Goal: Task Accomplishment & Management: Use online tool/utility

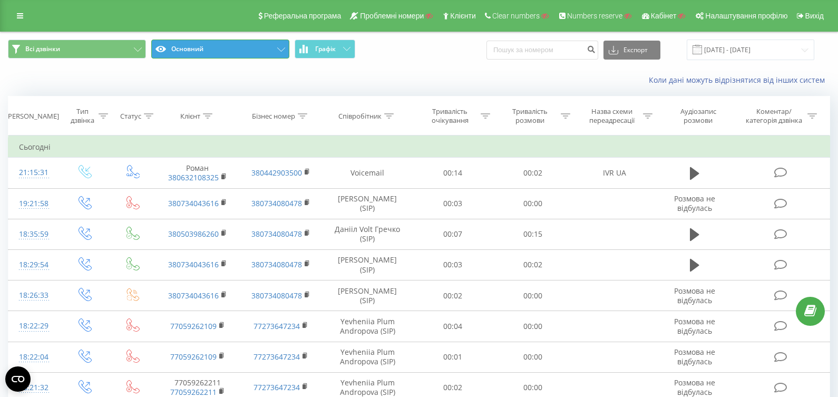
click at [257, 53] on button "Основний" at bounding box center [220, 49] width 138 height 19
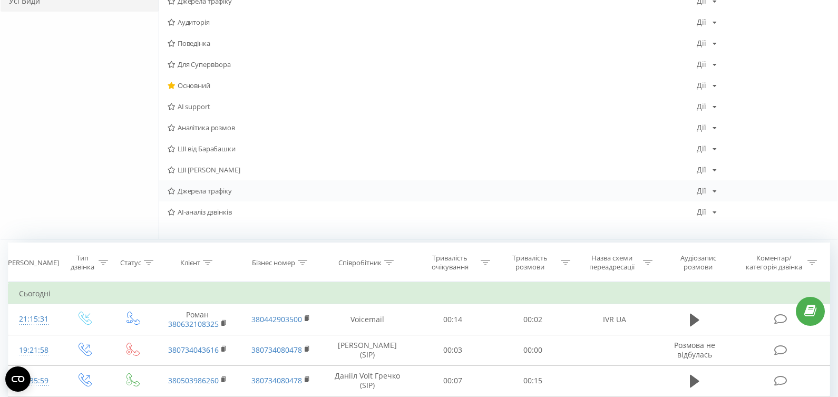
scroll to position [126, 0]
click at [229, 213] on span "AI-аналіз дзвінків" at bounding box center [432, 213] width 529 height 7
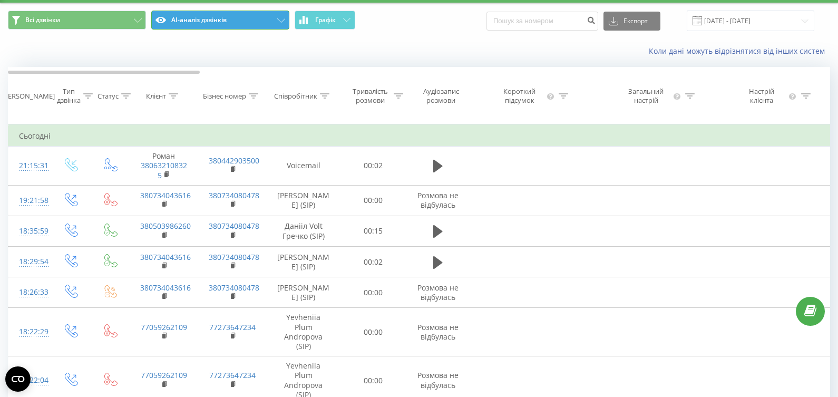
click at [233, 15] on button "AI-аналіз дзвінків" at bounding box center [220, 20] width 138 height 19
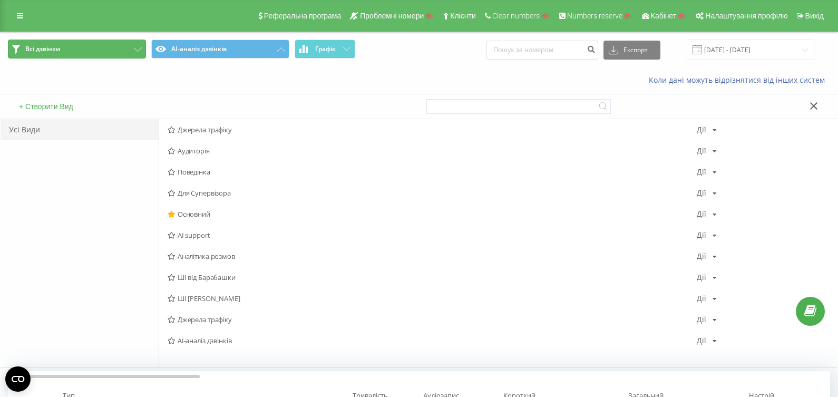
click at [129, 48] on button "Всі дзвінки" at bounding box center [77, 49] width 138 height 19
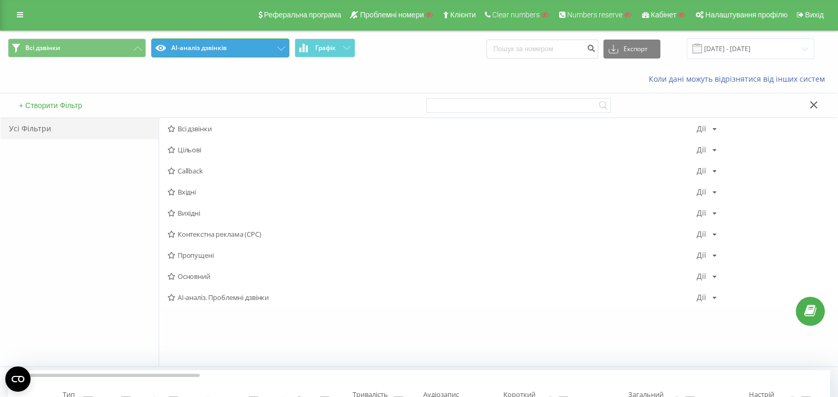
click at [252, 45] on button "AI-аналіз дзвінків" at bounding box center [220, 47] width 138 height 19
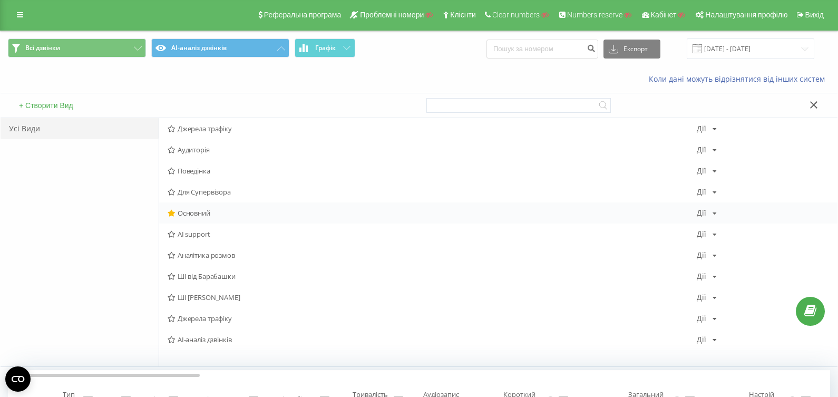
click at [232, 209] on span "Основний" at bounding box center [432, 212] width 529 height 7
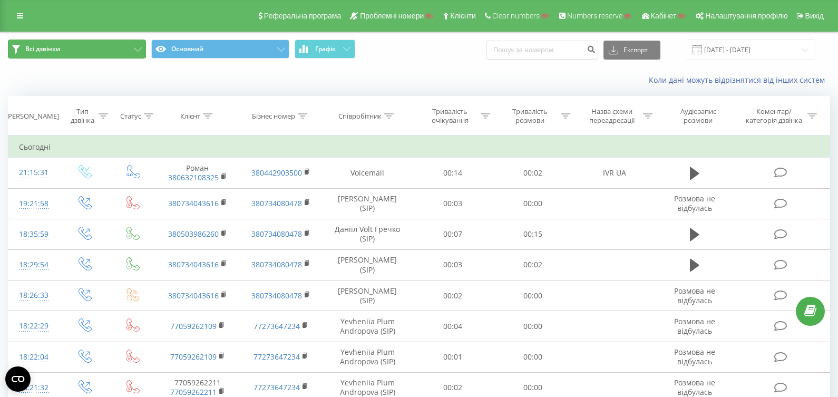
click at [121, 51] on button "Всі дзвінки" at bounding box center [77, 49] width 138 height 19
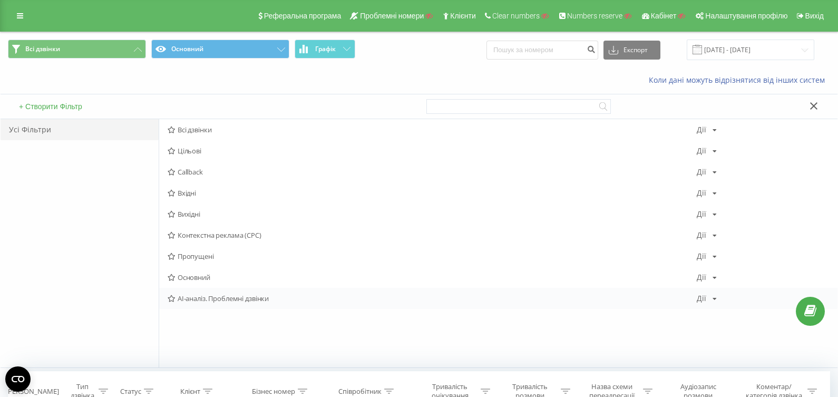
click at [236, 299] on span "AI-аналіз. Проблемні дзвінки" at bounding box center [432, 298] width 529 height 7
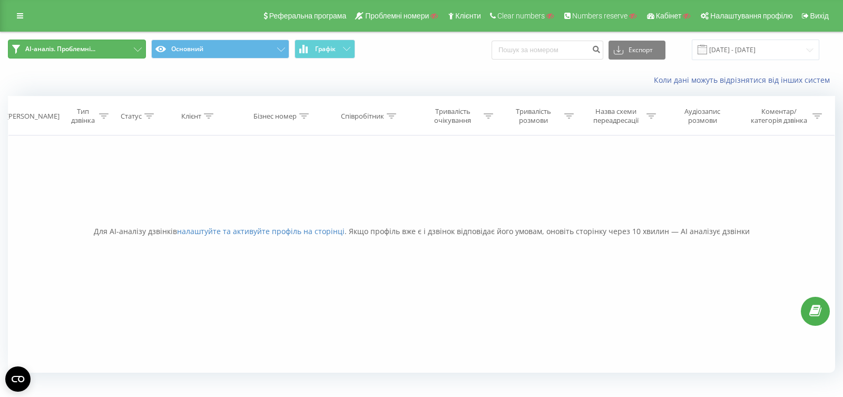
click at [119, 54] on button "AI-аналіз. Проблемні..." at bounding box center [77, 49] width 138 height 19
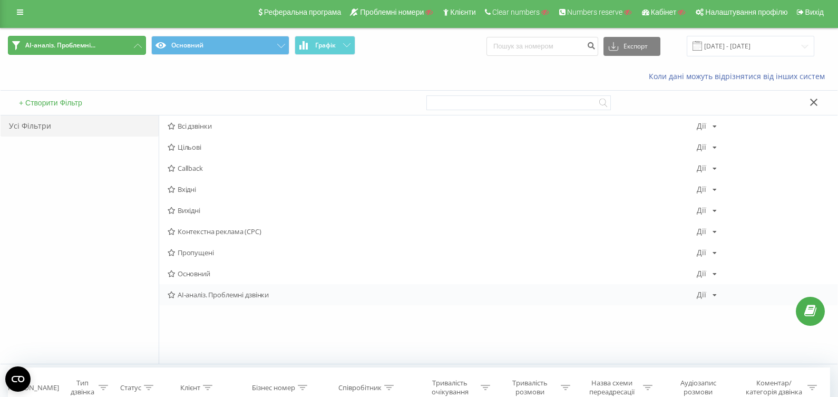
scroll to position [2, 0]
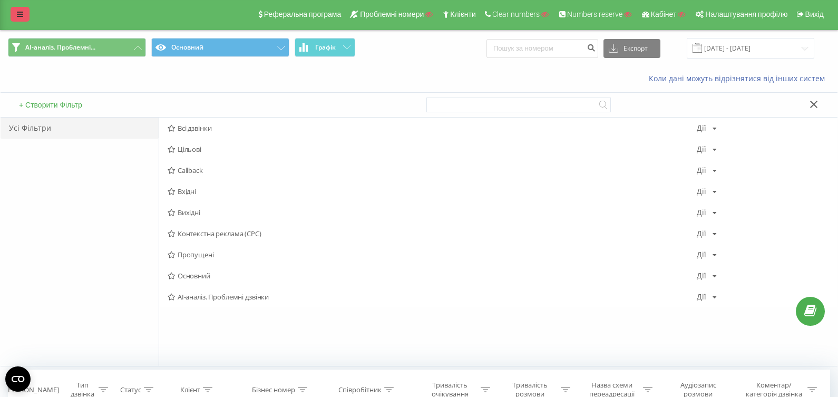
click at [22, 20] on link at bounding box center [20, 14] width 19 height 15
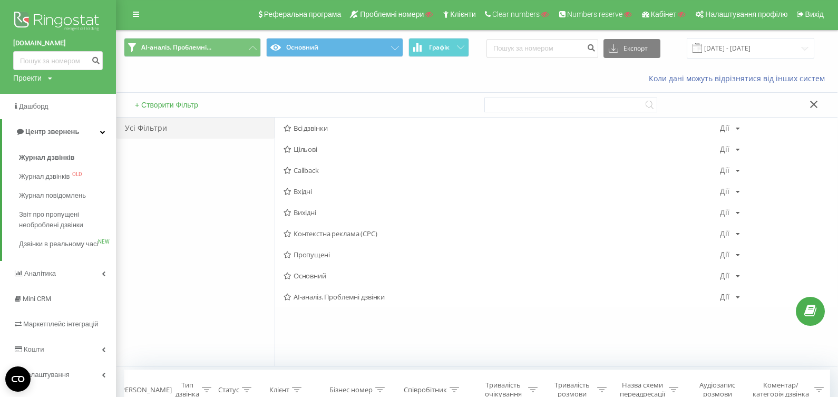
click at [322, 37] on div "AI-аналіз. Проблемні... Основний Графік Експорт .csv .xls .xlsx [DATE] - [DATE]" at bounding box center [476, 48] width 721 height 35
click at [325, 54] on button "Основний" at bounding box center [334, 47] width 137 height 19
click at [346, 337] on span "AI-аналіз дзвінків" at bounding box center [501, 338] width 436 height 7
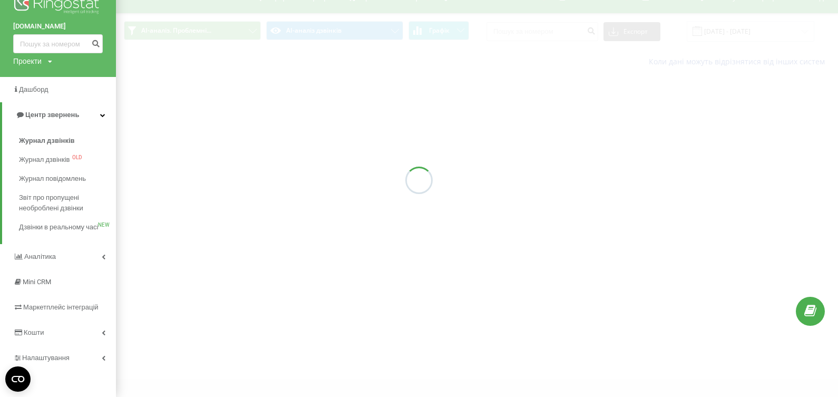
scroll to position [24, 0]
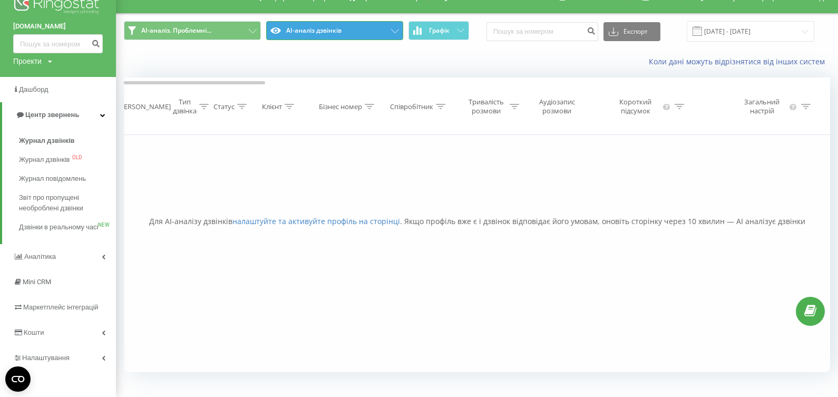
click at [378, 21] on button "AI-аналіз дзвінків" at bounding box center [334, 30] width 137 height 19
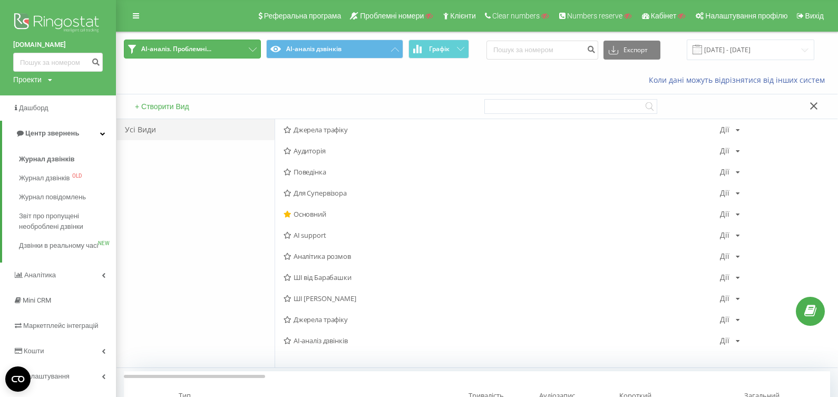
click at [180, 46] on span "AI-аналіз. Проблемні..." at bounding box center [176, 49] width 70 height 8
